Goal: Check status: Check status

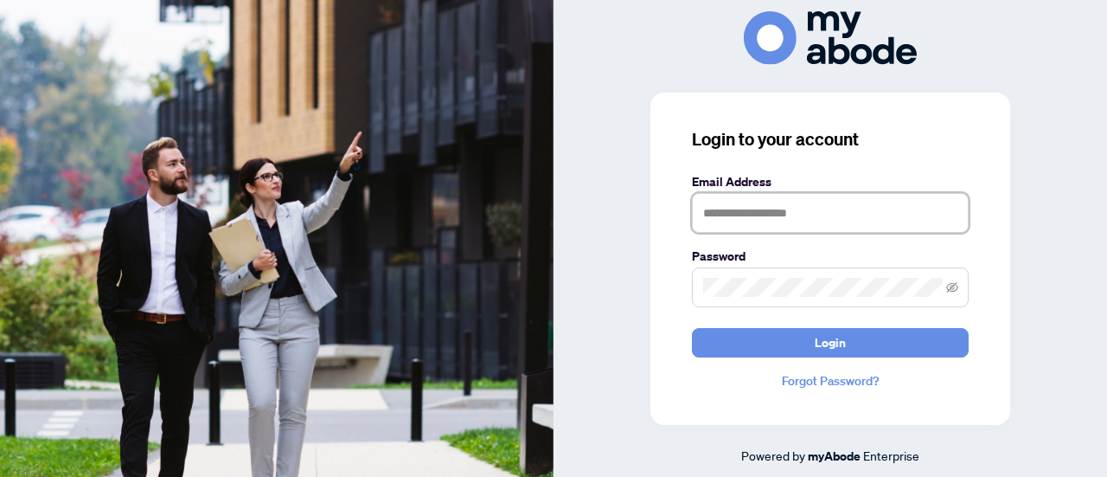
click at [856, 214] on input "text" at bounding box center [830, 213] width 277 height 40
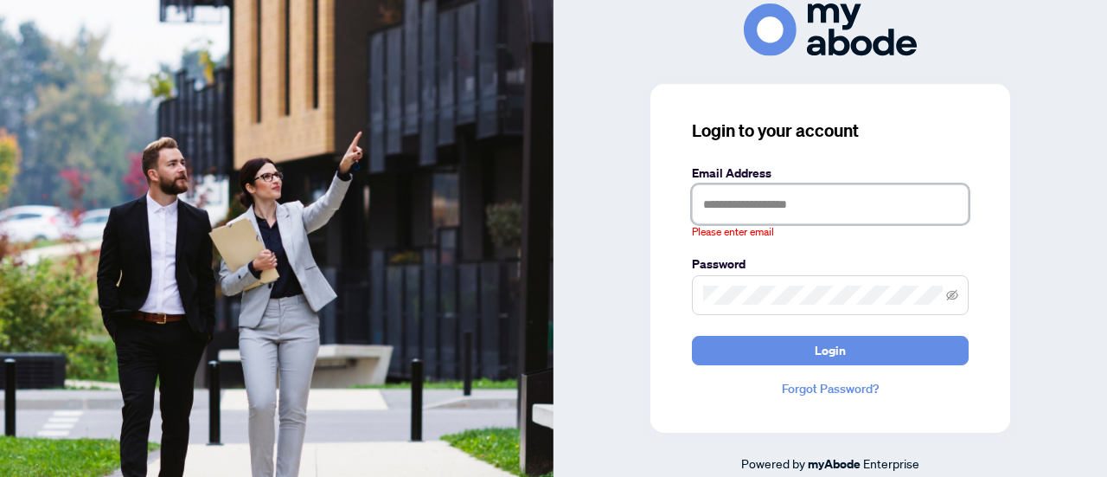
type input "**********"
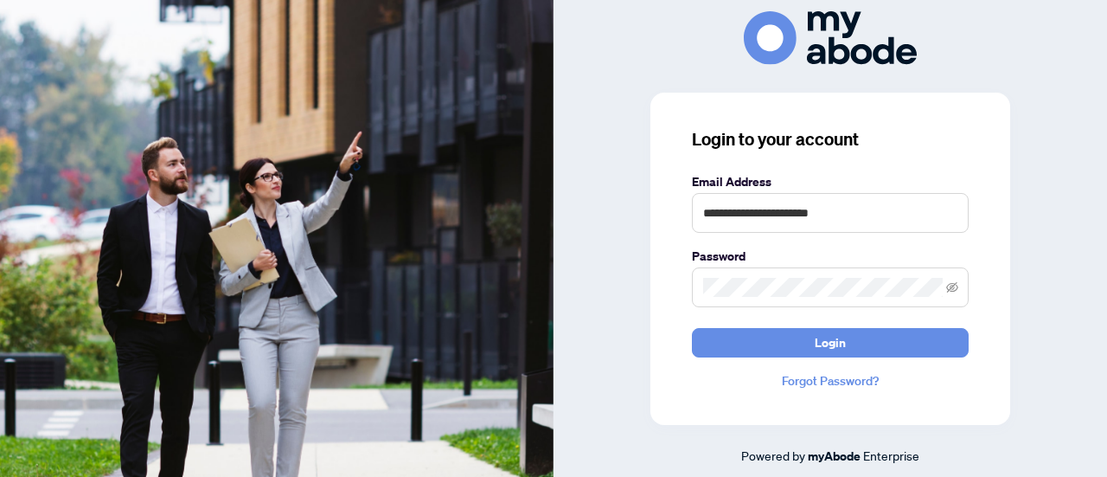
click at [692, 328] on button "Login" at bounding box center [830, 342] width 277 height 29
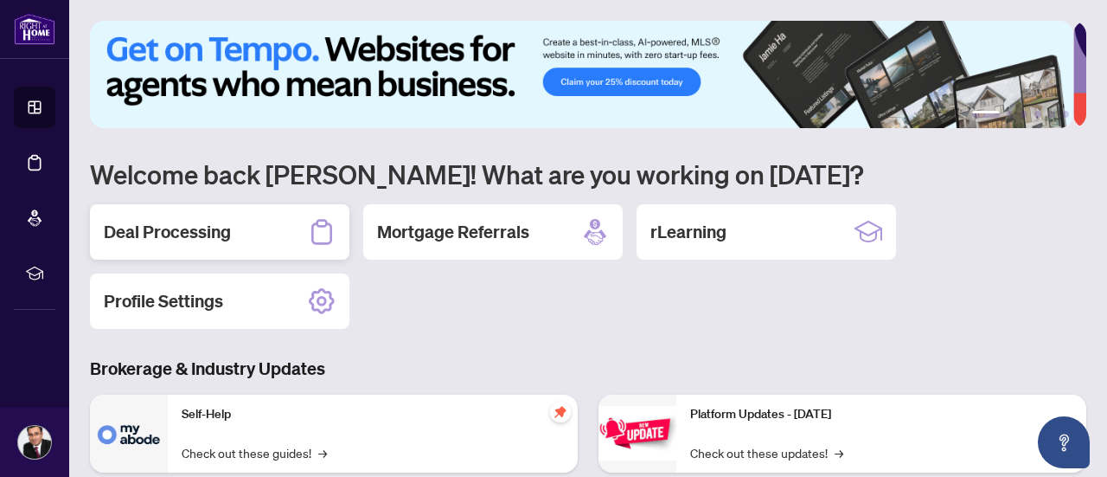
click at [189, 240] on h2 "Deal Processing" at bounding box center [167, 232] width 127 height 24
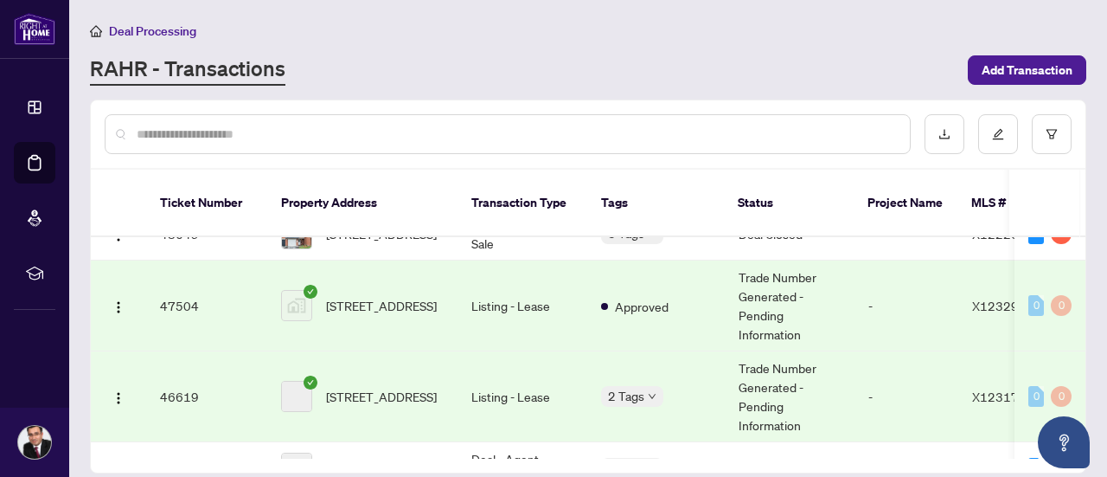
scroll to position [346, 0]
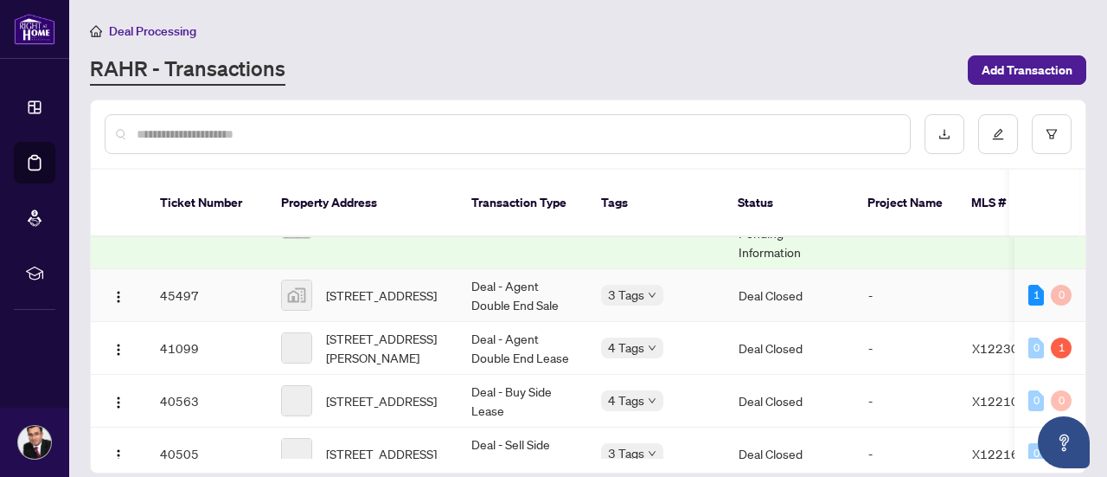
click at [361, 285] on span "[STREET_ADDRESS]" at bounding box center [381, 294] width 111 height 19
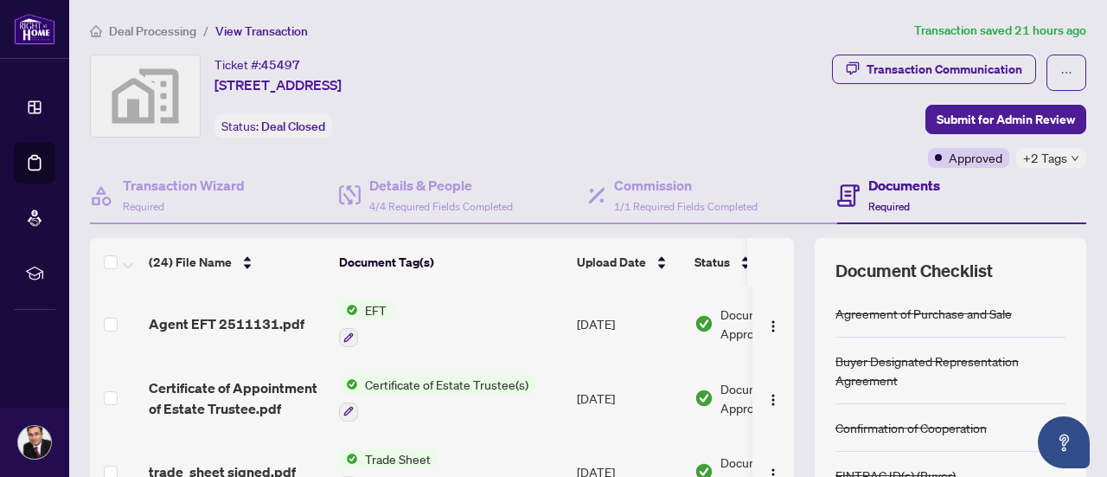
click at [724, 328] on span "Document Approved" at bounding box center [773, 323] width 107 height 38
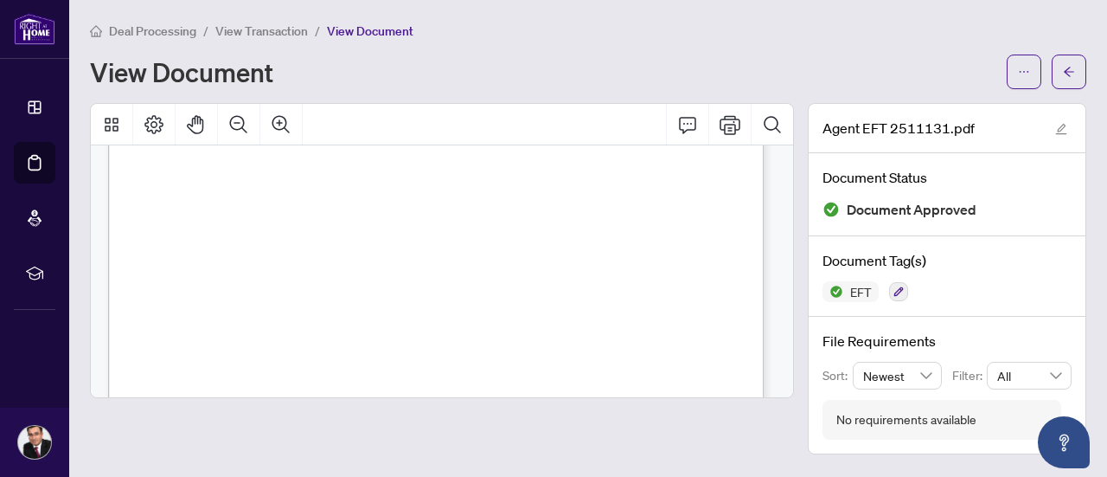
scroll to position [298, 0]
click at [1083, 61] on button "button" at bounding box center [1069, 71] width 35 height 35
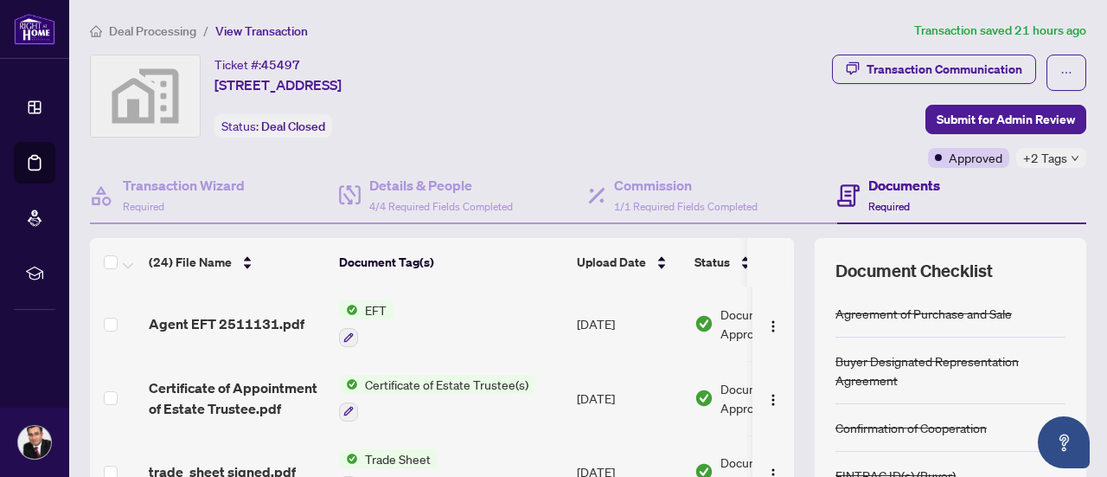
click at [715, 321] on div "Document Approved" at bounding box center [760, 323] width 133 height 38
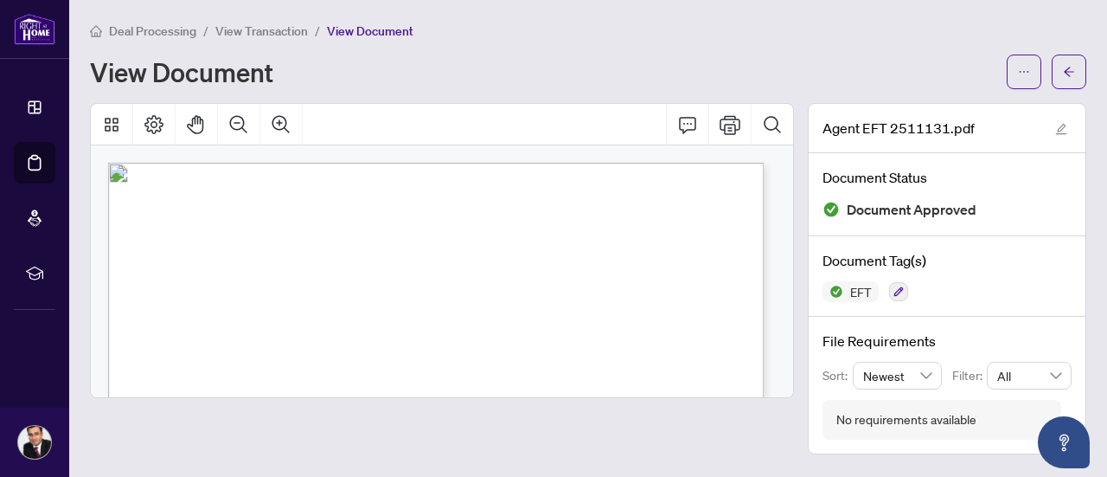
drag, startPoint x: 214, startPoint y: 208, endPoint x: 737, endPoint y: 342, distance: 539.5
click at [737, 163] on p "Right at Home Realty PAID BY E.F.T. [DATE] Twenty Nine Thousand Three Hundred S…" at bounding box center [514, 163] width 813 height 0
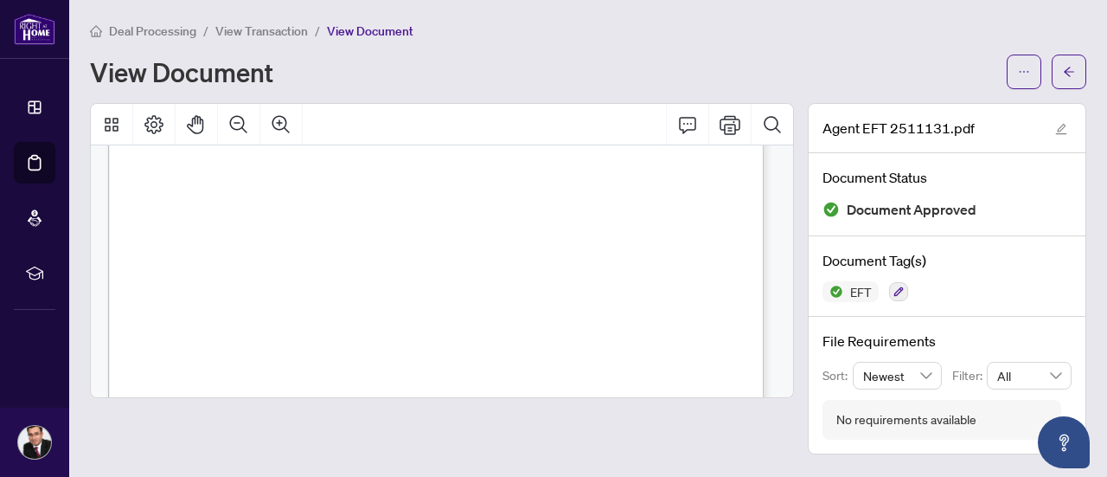
scroll to position [346, 0]
drag, startPoint x: 191, startPoint y: 205, endPoint x: 178, endPoint y: 204, distance: 13.0
click at [174, 206] on span "PAY" at bounding box center [168, 211] width 20 height 10
click at [178, 212] on span "PAY" at bounding box center [168, 211] width 20 height 10
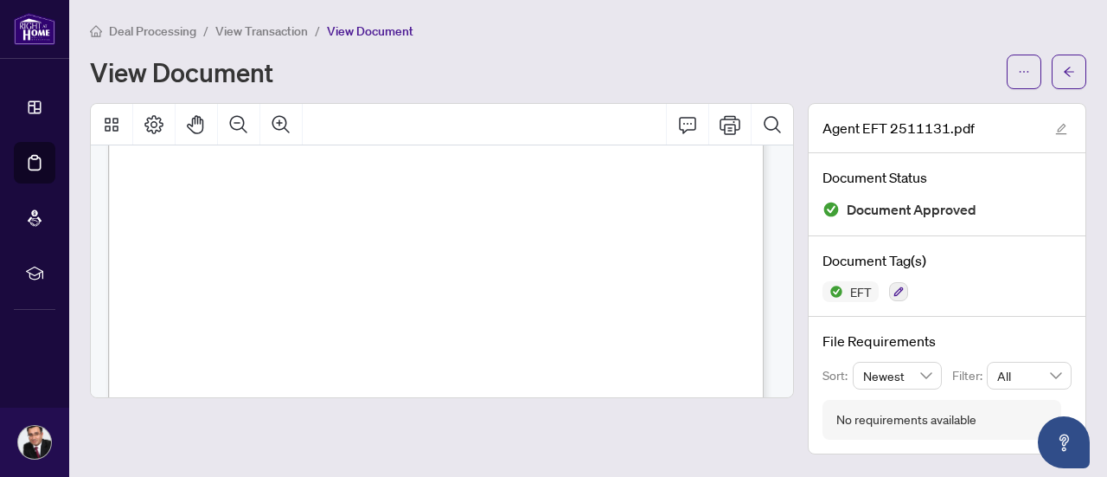
click at [178, 212] on span "PAY" at bounding box center [168, 211] width 20 height 10
drag, startPoint x: 144, startPoint y: 226, endPoint x: 714, endPoint y: 371, distance: 589.0
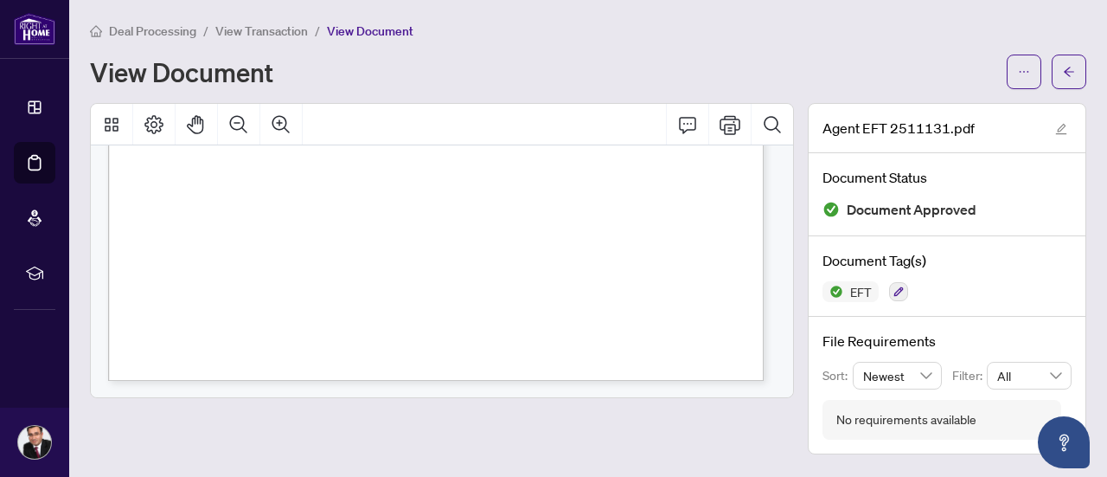
scroll to position [643, 0]
click at [1075, 65] on button "button" at bounding box center [1069, 71] width 35 height 35
